Goal: Task Accomplishment & Management: Manage account settings

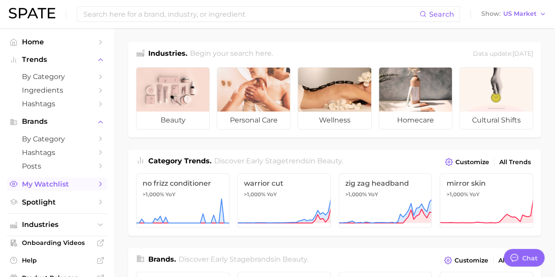
click at [63, 180] on link "My Watchlist" at bounding box center [57, 184] width 100 height 14
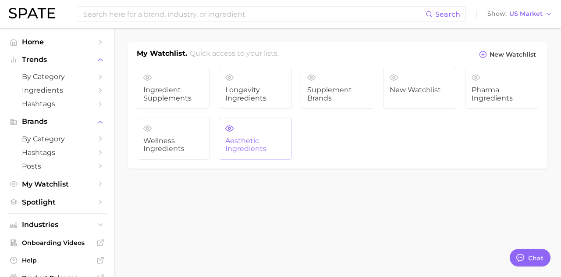
click at [266, 134] on link "Aesthetic Ingredients" at bounding box center [255, 139] width 73 height 42
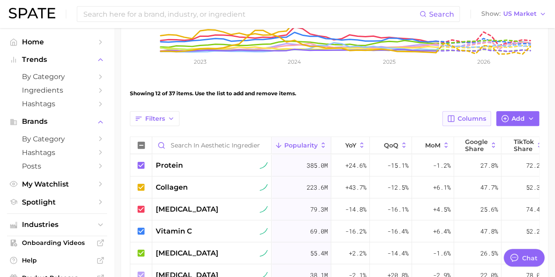
scroll to position [246, 0]
click at [168, 114] on button "Filters" at bounding box center [155, 118] width 50 height 15
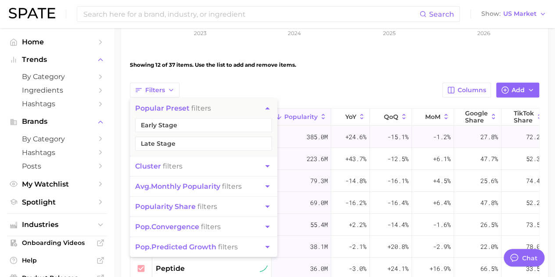
scroll to position [274, 0]
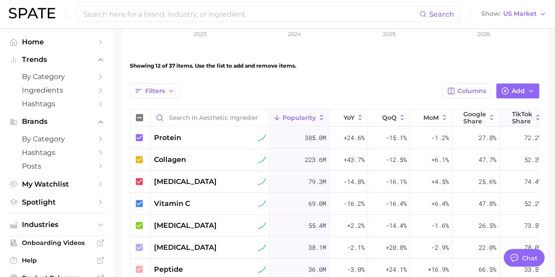
scroll to position [0, 0]
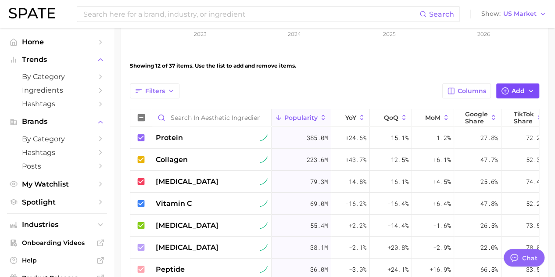
click at [525, 93] on button "Add" at bounding box center [517, 90] width 43 height 15
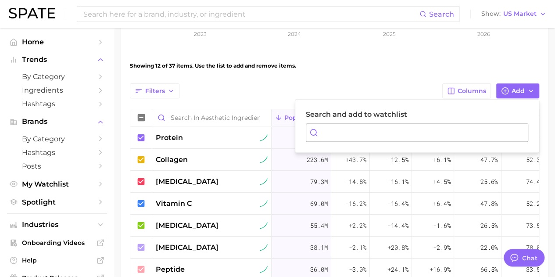
click at [394, 85] on div "Filters Columns Add Search and add to watchlist" at bounding box center [334, 90] width 409 height 15
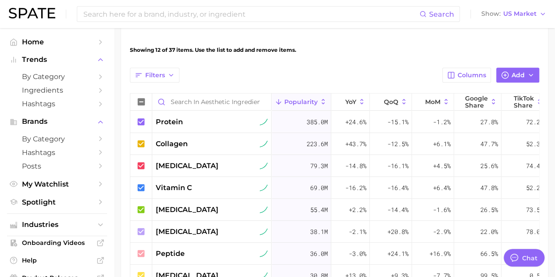
scroll to position [288, 0]
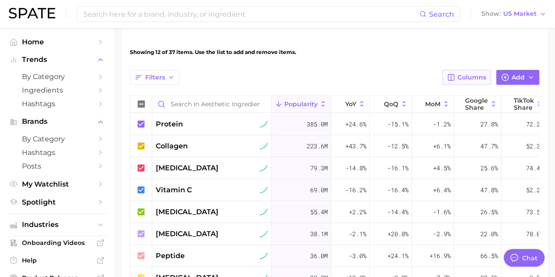
click at [471, 78] on span "Columns" at bounding box center [471, 77] width 29 height 7
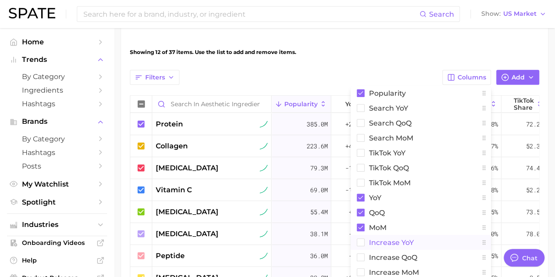
click at [362, 241] on rect at bounding box center [360, 242] width 7 height 7
click at [364, 225] on rect at bounding box center [361, 227] width 8 height 8
click at [364, 214] on rect at bounding box center [361, 212] width 8 height 8
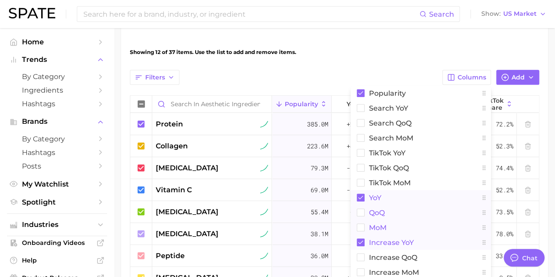
click at [363, 197] on rect at bounding box center [361, 197] width 8 height 8
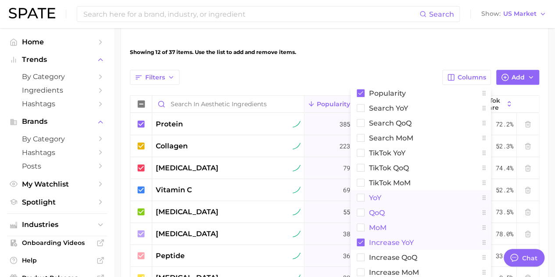
click at [405, 66] on div "View Combined Export Data 1.0b Avg. Monthly Popularity +7.7% YoY +14.4% Predict…" at bounding box center [334, 98] width 409 height 548
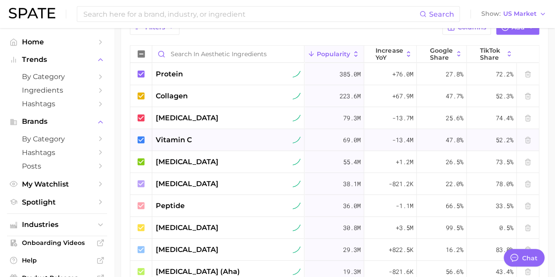
scroll to position [337, 0]
click at [397, 49] on span "Increase YoY" at bounding box center [388, 54] width 27 height 14
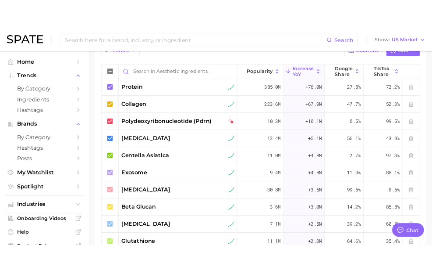
scroll to position [307, 0]
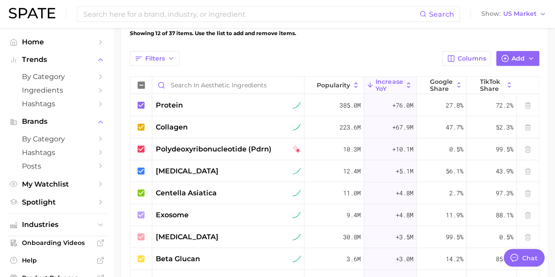
type textarea "x"
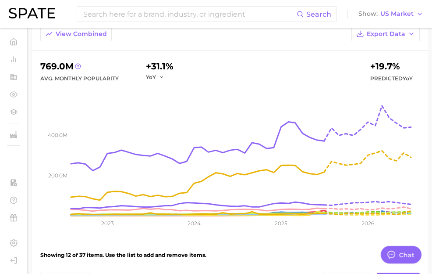
scroll to position [0, 0]
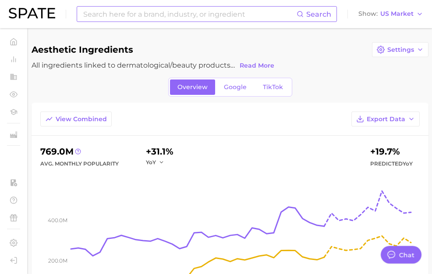
click at [165, 15] on input at bounding box center [189, 14] width 214 height 15
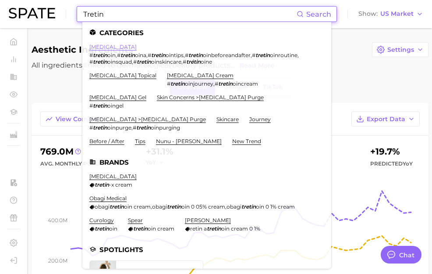
type input "Tretin"
click at [101, 46] on link "[MEDICAL_DATA]" at bounding box center [112, 46] width 47 height 7
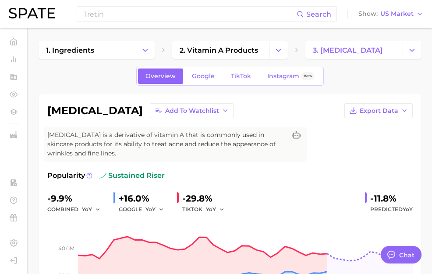
scroll to position [7, 0]
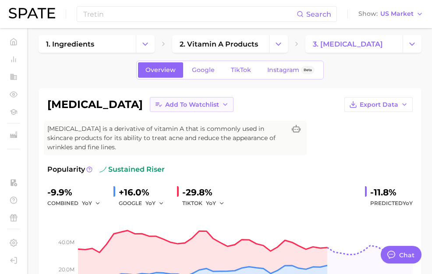
click at [180, 100] on button "Add to Watchlist" at bounding box center [192, 104] width 84 height 15
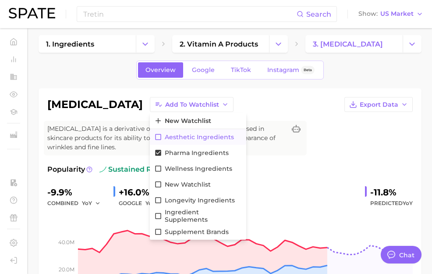
click at [154, 136] on icon at bounding box center [158, 137] width 8 height 8
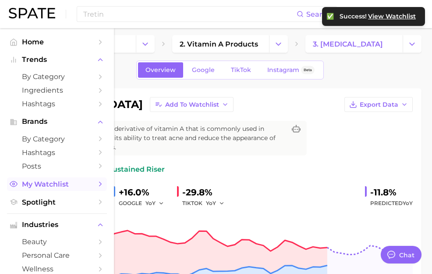
click at [96, 186] on icon "Sidebar" at bounding box center [100, 184] width 8 height 8
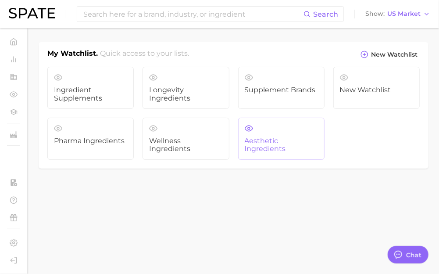
click at [256, 139] on span "Aesthetic Ingredients" at bounding box center [281, 145] width 73 height 16
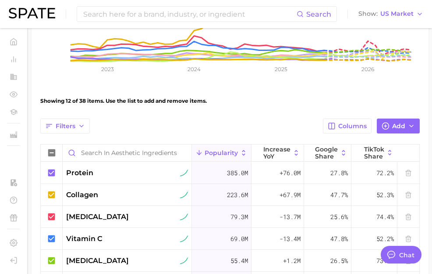
scroll to position [239, 0]
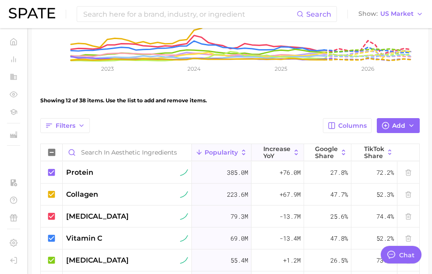
click at [270, 147] on span "Increase YoY" at bounding box center [277, 152] width 27 height 14
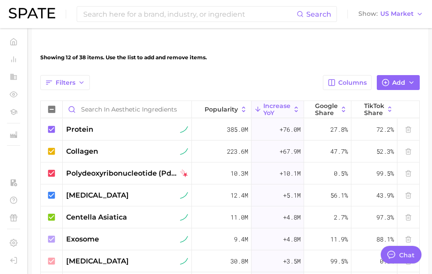
scroll to position [282, 0]
click at [145, 108] on input "Search in Aesthetic Ingredients" at bounding box center [127, 109] width 129 height 17
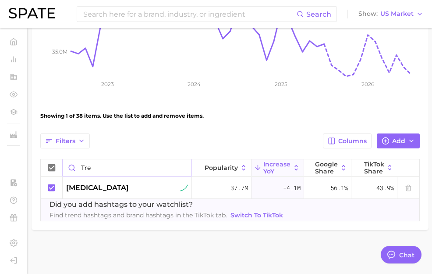
scroll to position [223, 0]
type input "t"
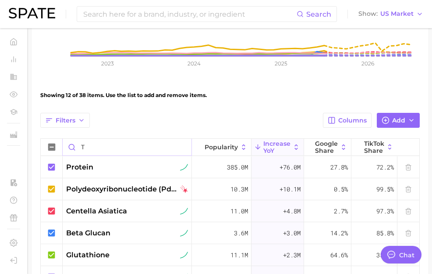
scroll to position [282, 0]
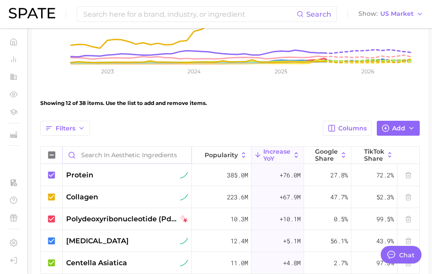
scroll to position [225, 0]
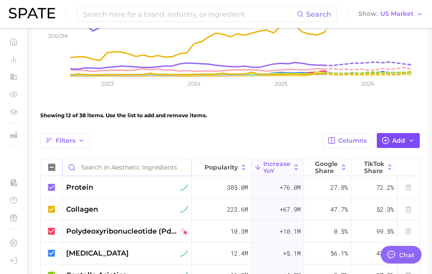
click at [400, 139] on span "Add" at bounding box center [399, 140] width 13 height 7
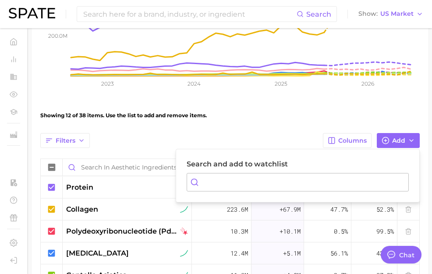
click at [324, 114] on div "Showing 12 of 38 items. Use the list to add and remove items." at bounding box center [230, 115] width 380 height 25
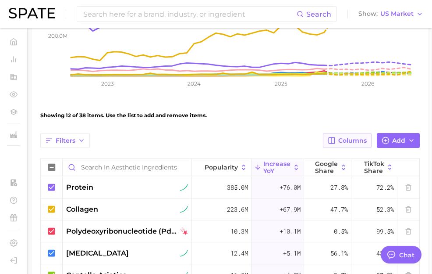
click at [350, 140] on span "Columns" at bounding box center [353, 140] width 29 height 7
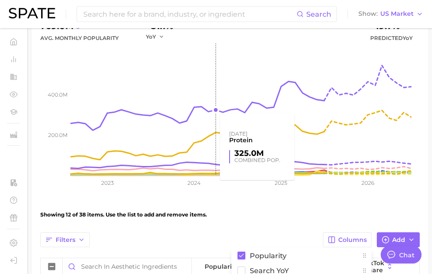
scroll to position [0, 0]
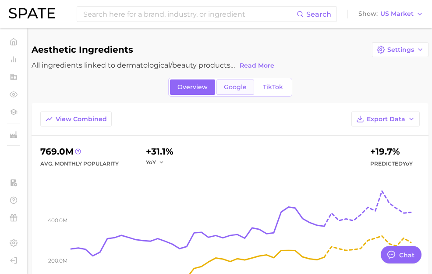
click at [234, 80] on link "Google" at bounding box center [236, 86] width 38 height 15
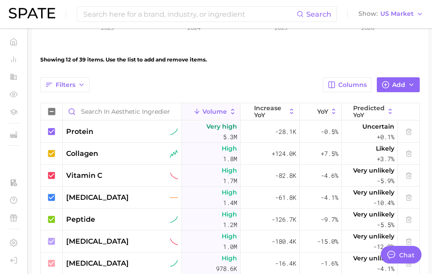
scroll to position [281, 0]
click at [273, 111] on span "increase YoY" at bounding box center [270, 111] width 32 height 14
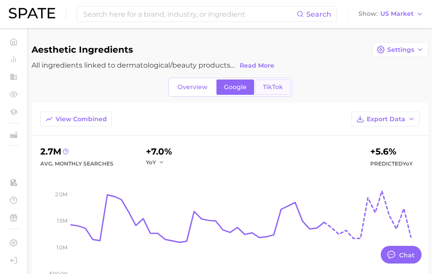
click at [273, 86] on span "TikTok" at bounding box center [273, 86] width 20 height 7
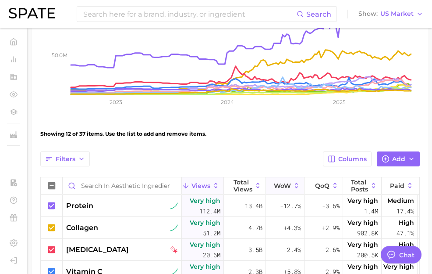
scroll to position [213, 0]
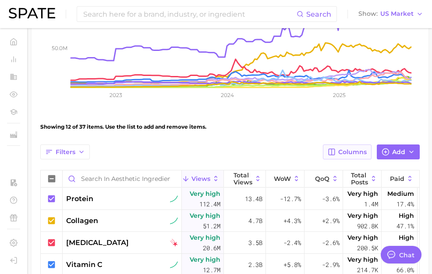
click at [360, 151] on span "Columns" at bounding box center [353, 151] width 29 height 7
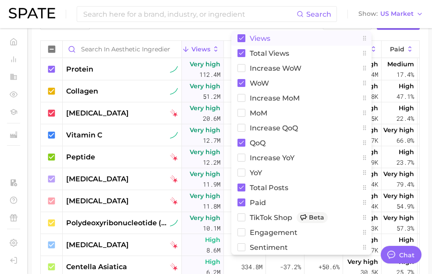
scroll to position [343, 0]
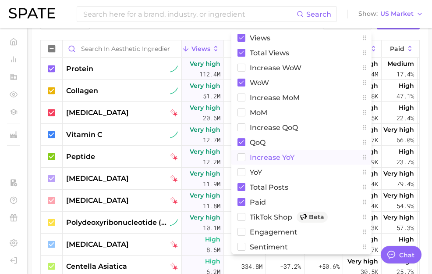
click at [245, 154] on rect at bounding box center [241, 156] width 7 height 7
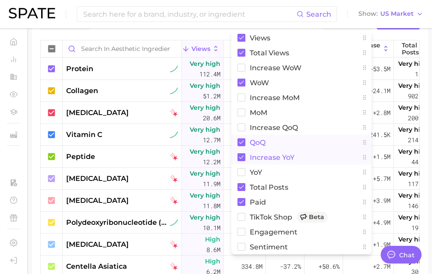
click at [243, 139] on rect at bounding box center [242, 142] width 8 height 8
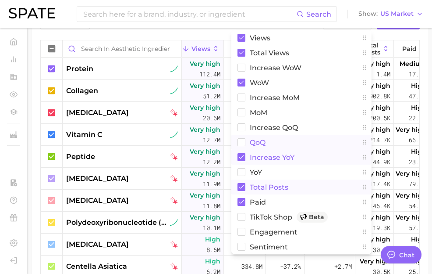
click at [242, 186] on rect at bounding box center [242, 187] width 8 height 8
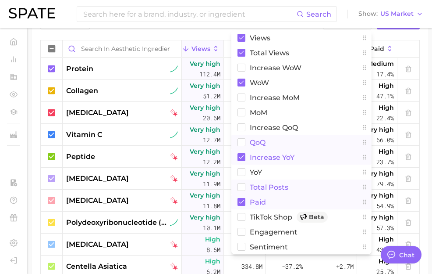
click at [242, 202] on rect at bounding box center [242, 202] width 8 height 8
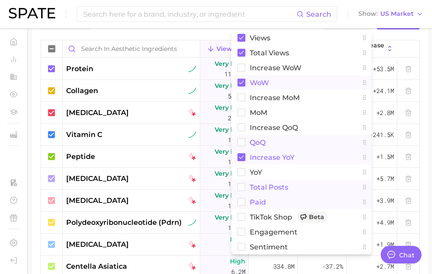
click at [242, 80] on rect at bounding box center [242, 83] width 8 height 8
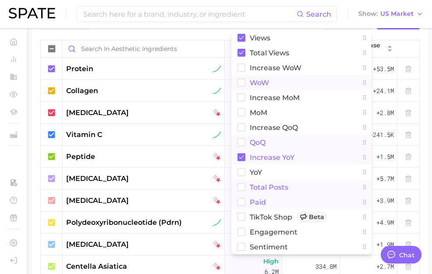
click at [188, 38] on div "Filters Columns Views Total Views Increase WoW WoW increase MoM MoM increase Qo…" at bounding box center [230, 163] width 380 height 299
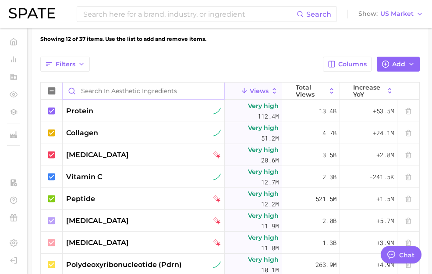
scroll to position [295, 0]
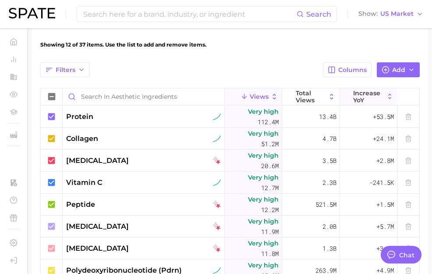
click at [362, 97] on span "increase YoY" at bounding box center [368, 96] width 31 height 14
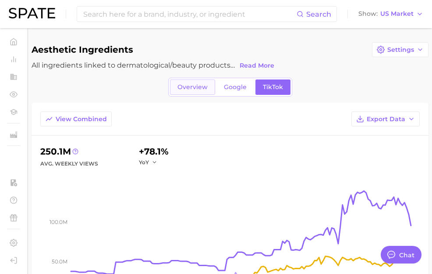
click at [206, 88] on span "Overview" at bounding box center [193, 86] width 30 height 7
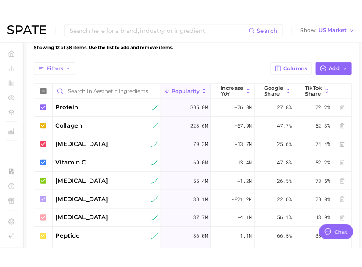
scroll to position [306, 0]
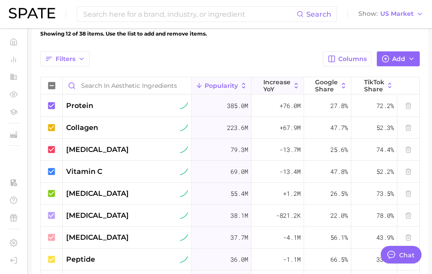
click at [277, 87] on span "Increase YoY" at bounding box center [277, 86] width 27 height 14
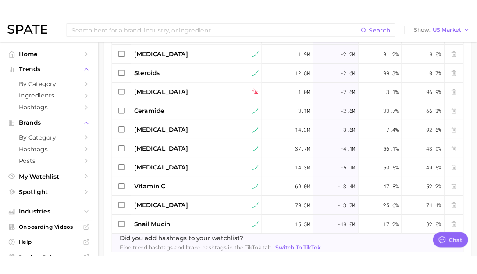
scroll to position [388, 0]
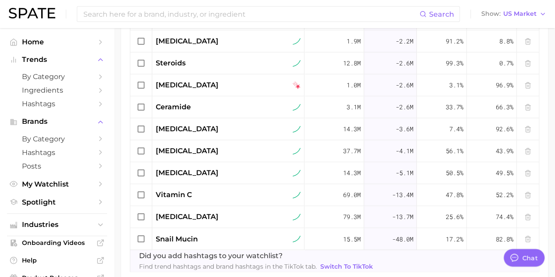
type textarea "x"
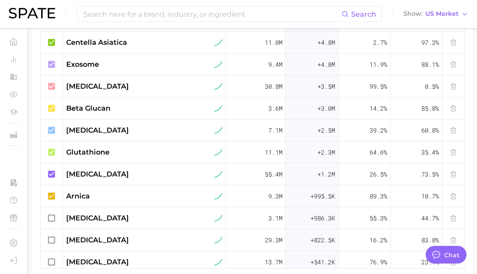
scroll to position [0, 0]
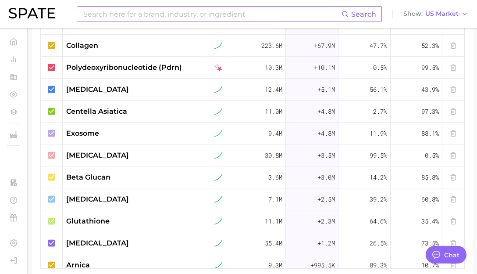
click at [140, 12] on input at bounding box center [211, 14] width 259 height 15
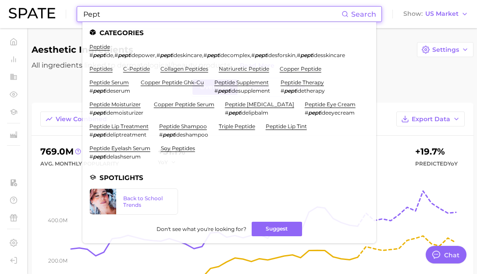
type input "Pept"
click at [67, 91] on div "Overview Google TikTok" at bounding box center [253, 87] width 442 height 19
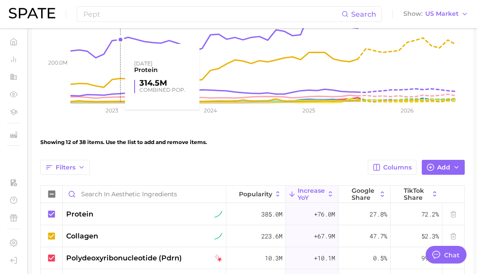
scroll to position [198, 0]
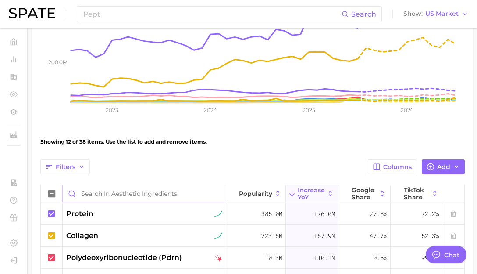
click at [105, 191] on input "Search in Aesthetic Ingredients" at bounding box center [144, 193] width 163 height 17
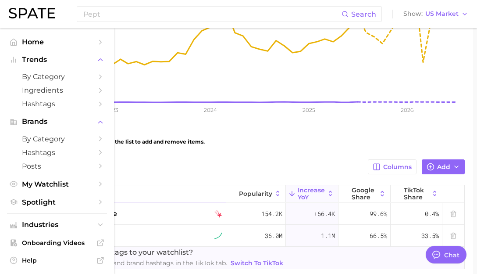
type input "Pept"
